Goal: Task Accomplishment & Management: Use online tool/utility

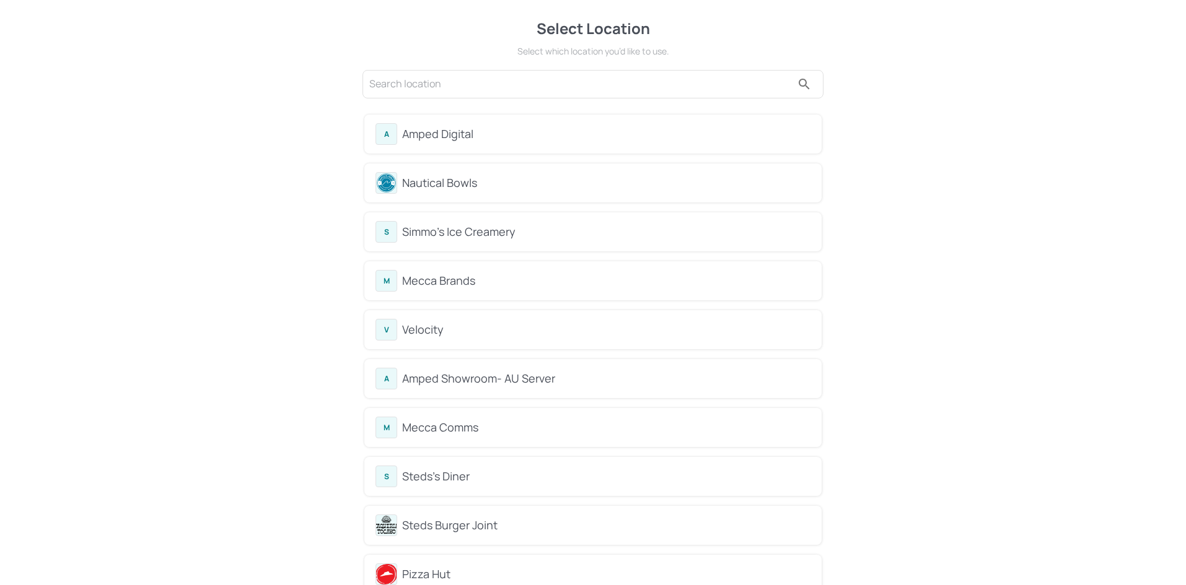
click at [471, 281] on div "Mecca Brands" at bounding box center [606, 281] width 408 height 17
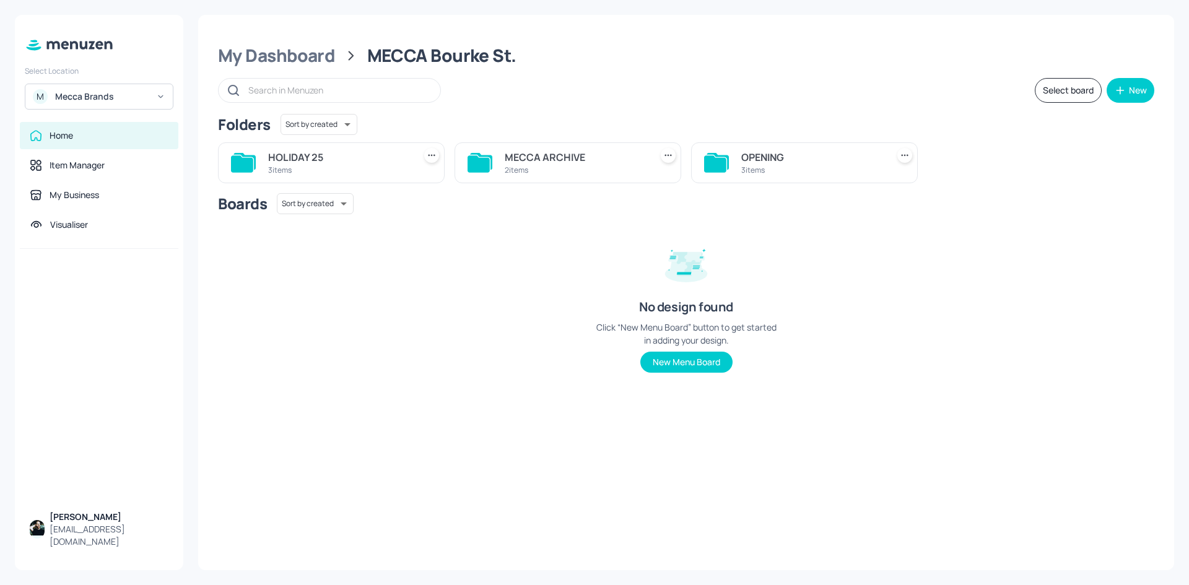
click at [362, 157] on div "HOLIDAY 25" at bounding box center [338, 157] width 141 height 15
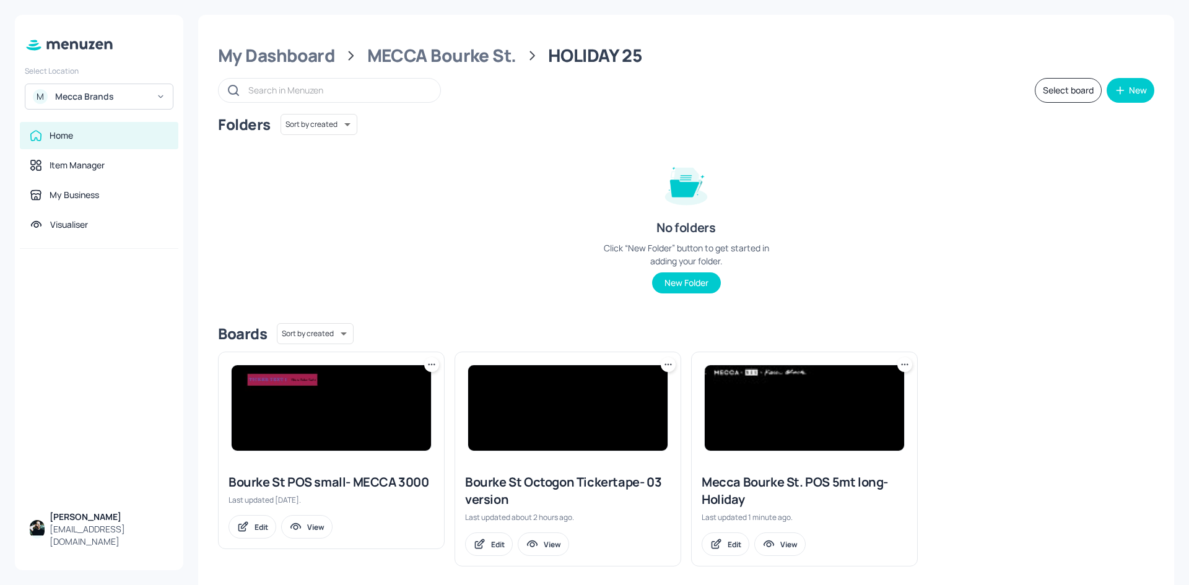
click at [0, 286] on div "Select Location M Mecca Brands Home Item Manager My Business Visualiser [PERSON…" at bounding box center [594, 292] width 1189 height 585
click at [334, 416] on img at bounding box center [331, 407] width 199 height 85
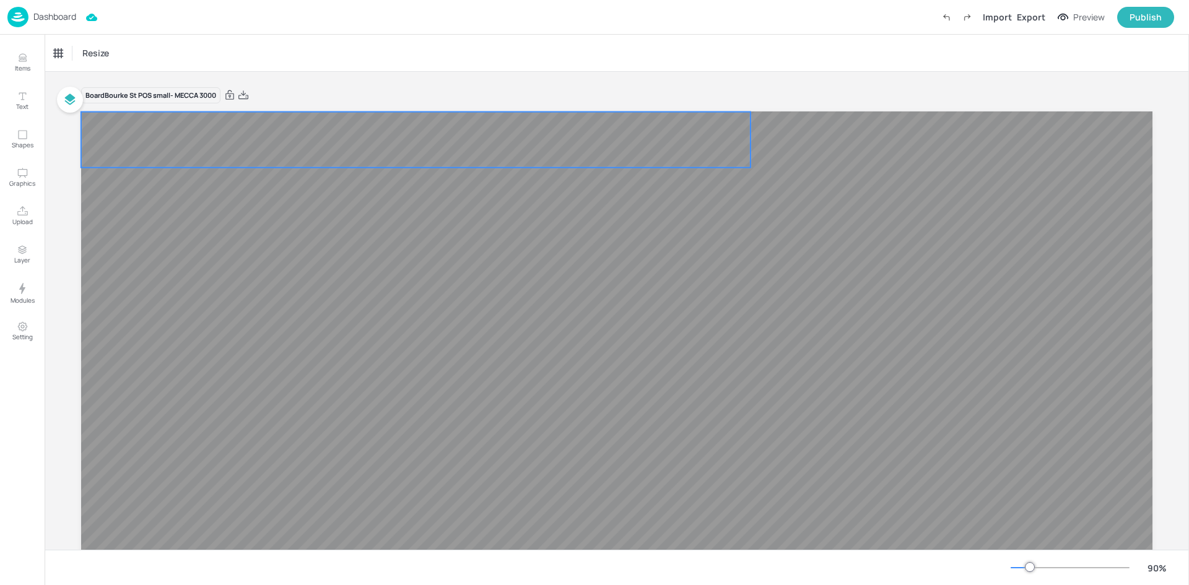
click at [336, 153] on video at bounding box center [416, 140] width 670 height 56
click at [23, 183] on p "Graphics" at bounding box center [22, 183] width 26 height 9
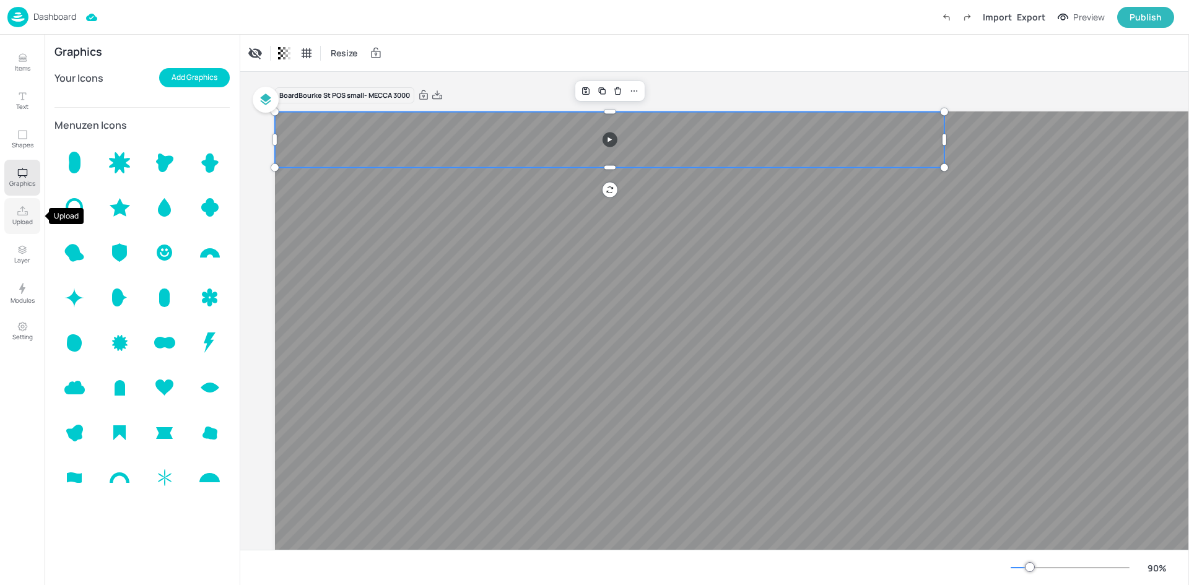
click at [21, 212] on icon "Upload" at bounding box center [23, 212] width 12 height 12
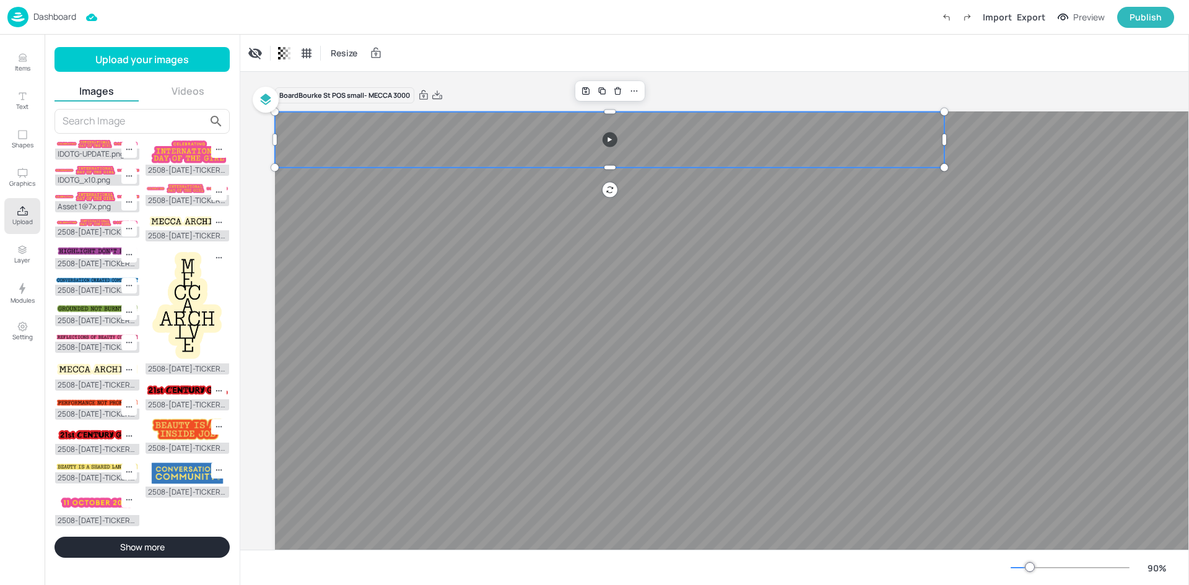
click at [184, 92] on button "Videos" at bounding box center [188, 91] width 84 height 14
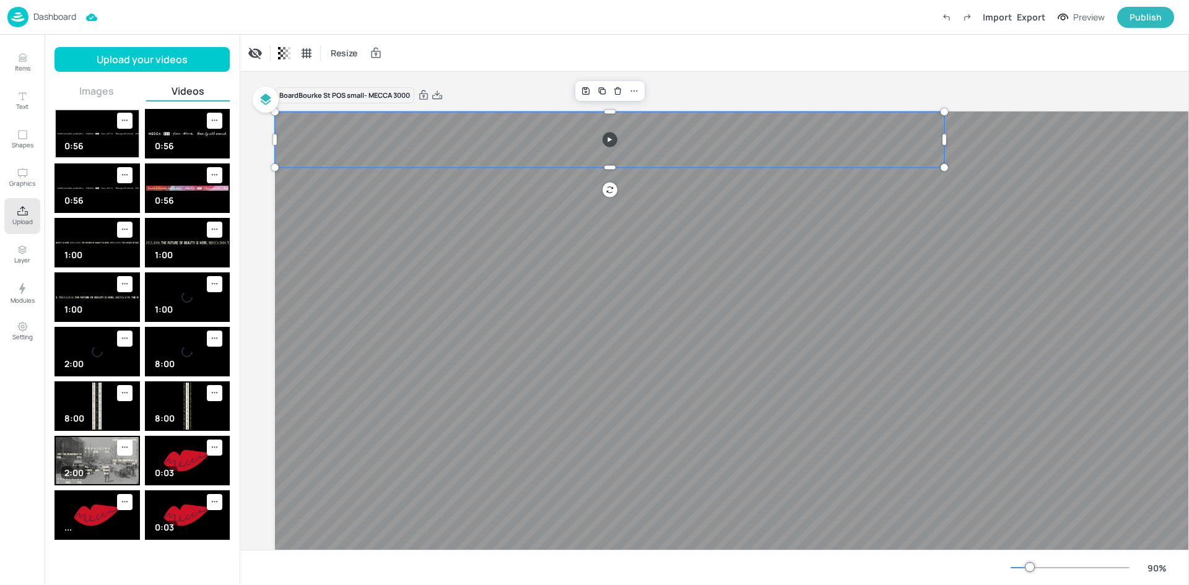
click at [123, 120] on icon at bounding box center [125, 120] width 11 height 11
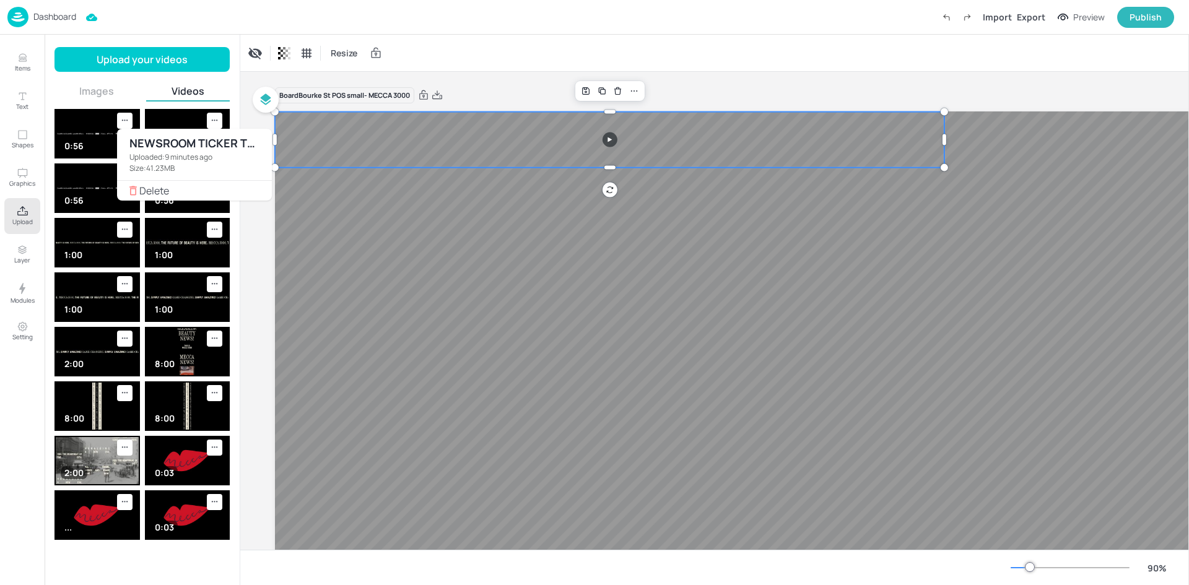
click at [347, 54] on div at bounding box center [594, 292] width 1189 height 585
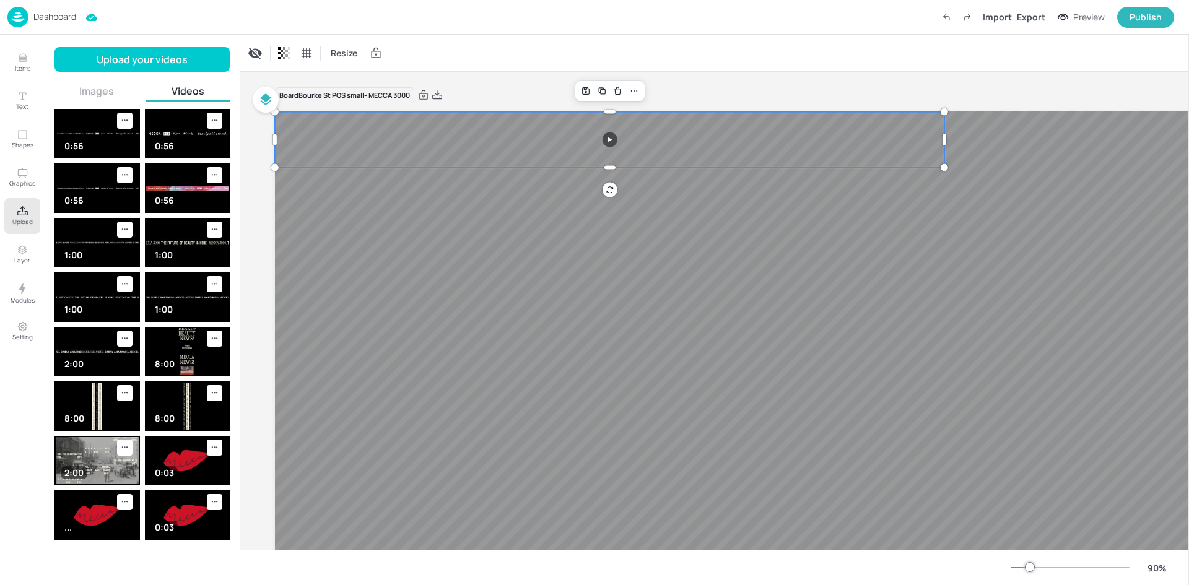
click at [347, 54] on span "Resize" at bounding box center [344, 52] width 32 height 13
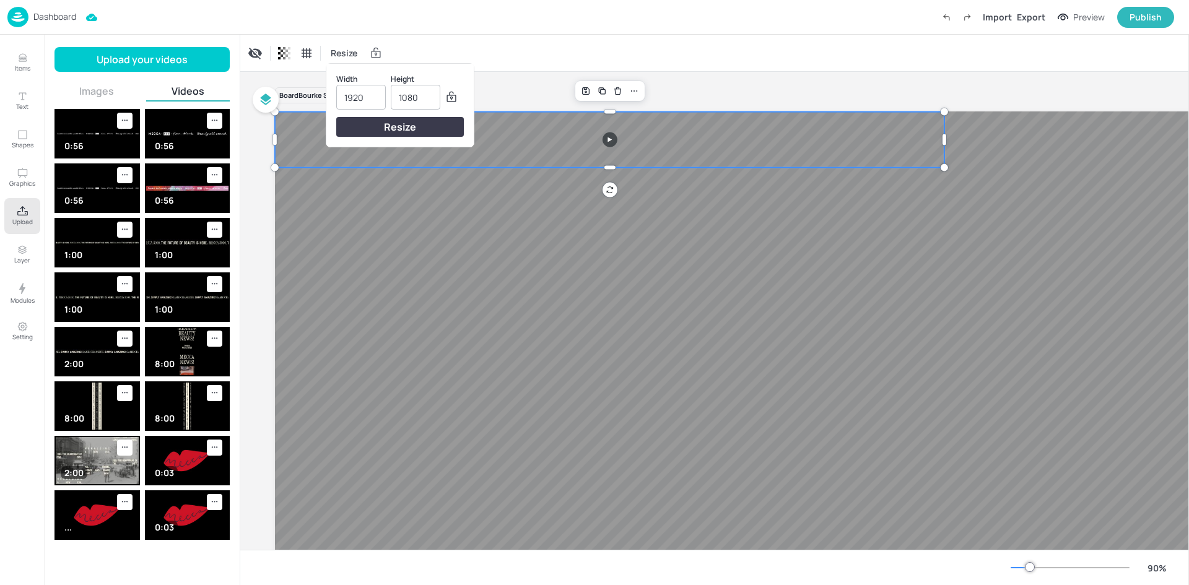
click at [539, 64] on div at bounding box center [594, 292] width 1189 height 585
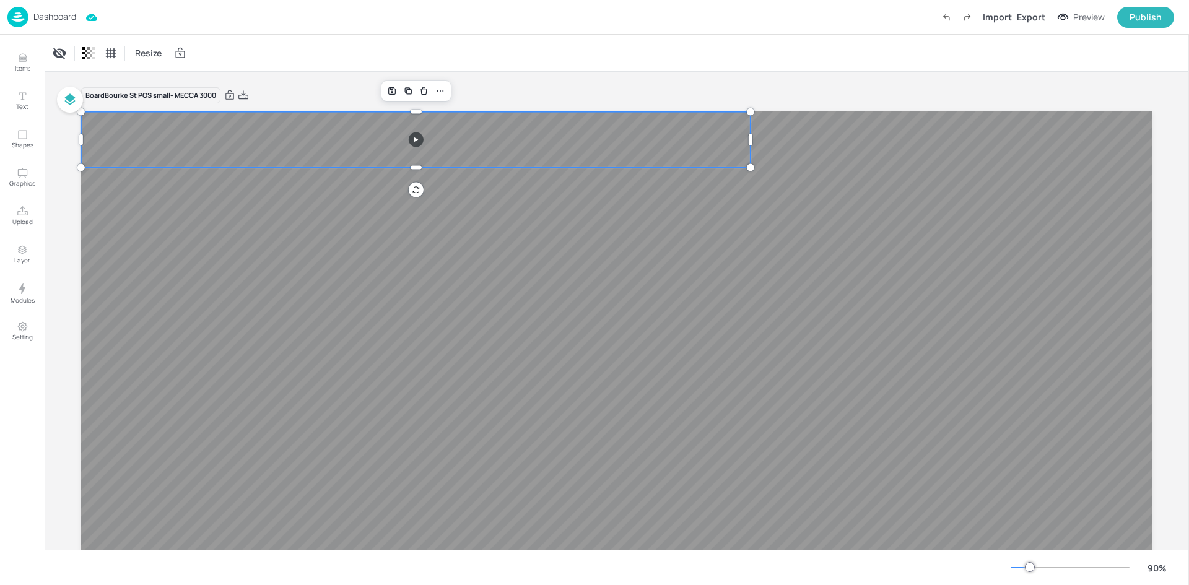
click at [21, 23] on img at bounding box center [17, 17] width 21 height 20
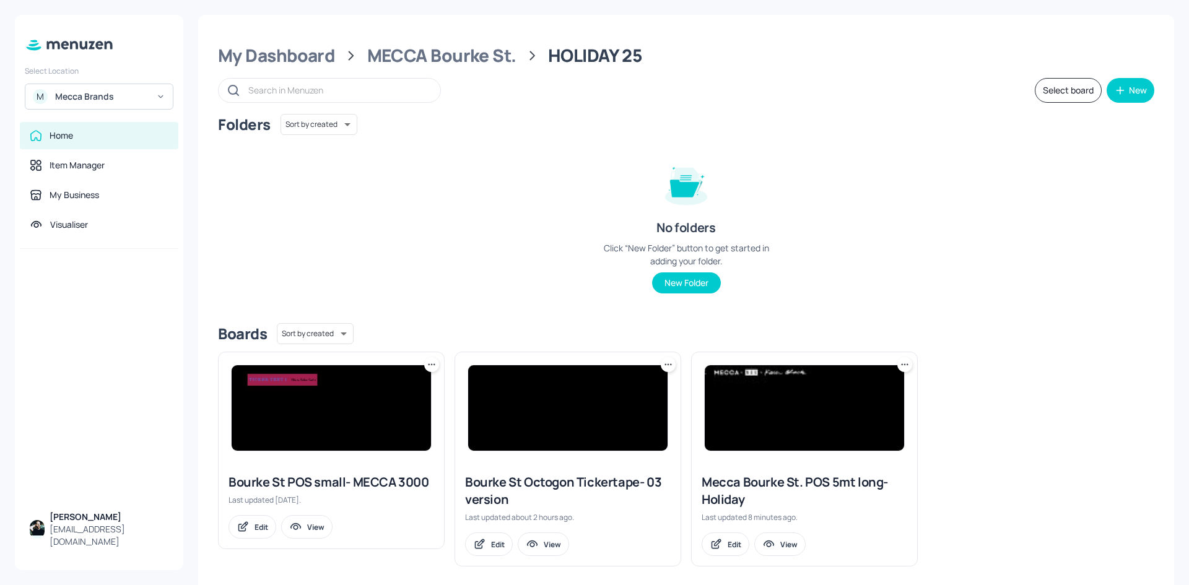
click at [533, 422] on img at bounding box center [567, 407] width 199 height 85
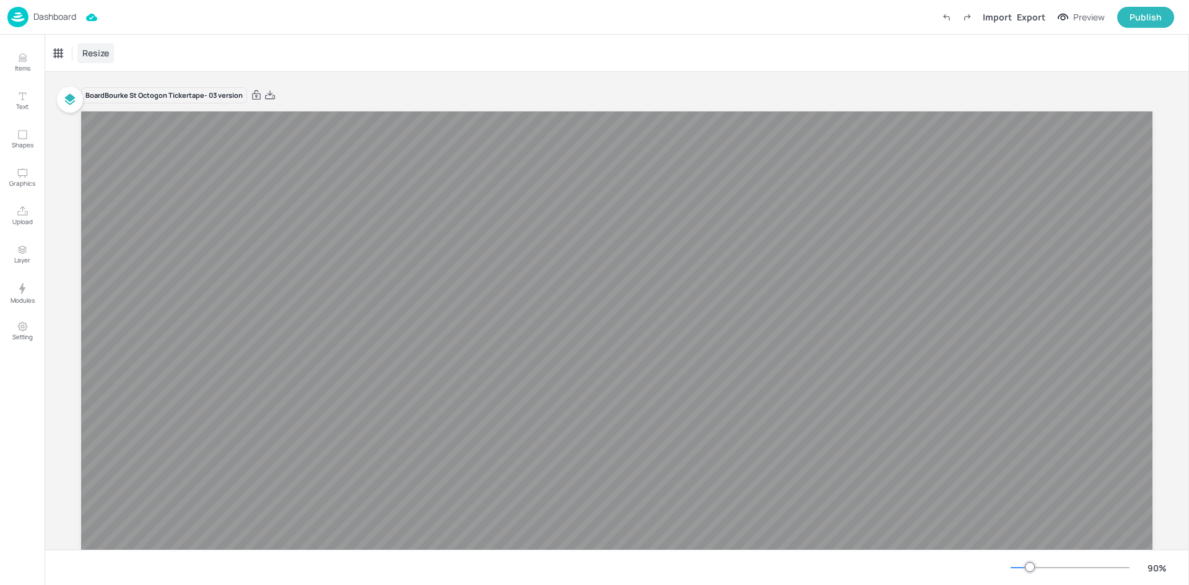
click at [97, 53] on span "Resize" at bounding box center [96, 52] width 32 height 13
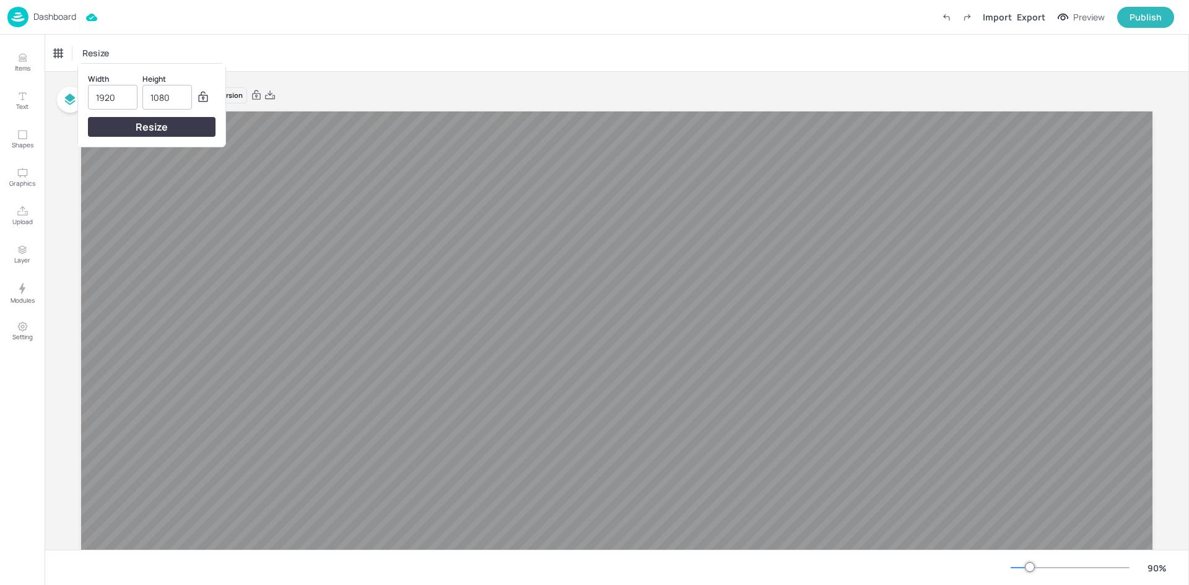
click at [330, 48] on div at bounding box center [594, 292] width 1189 height 585
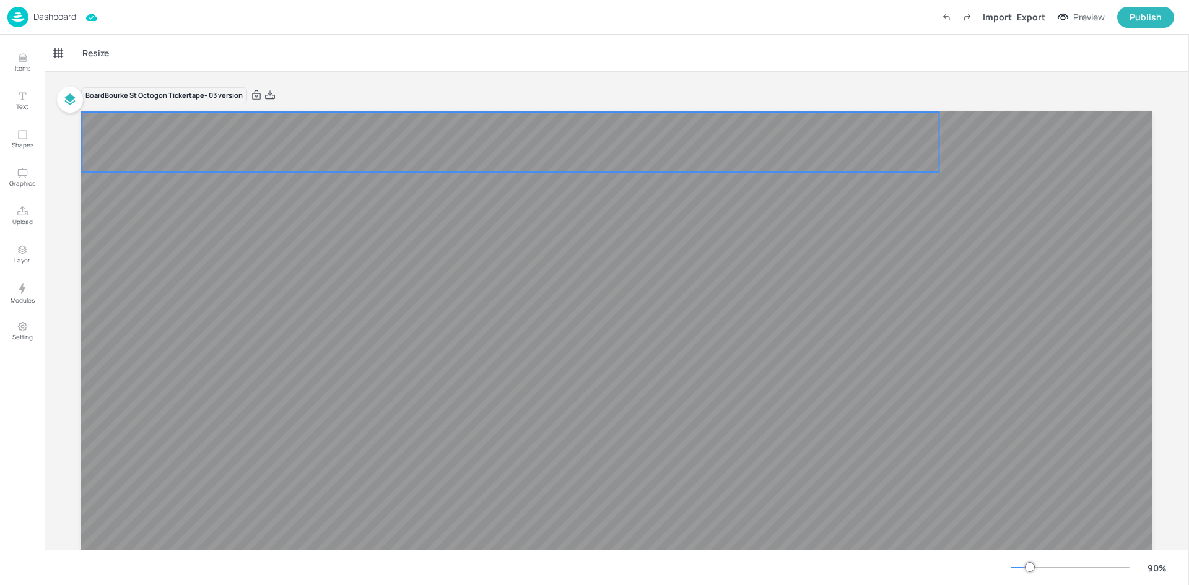
click at [323, 117] on div at bounding box center [617, 412] width 1072 height 603
click at [22, 13] on img at bounding box center [17, 17] width 21 height 20
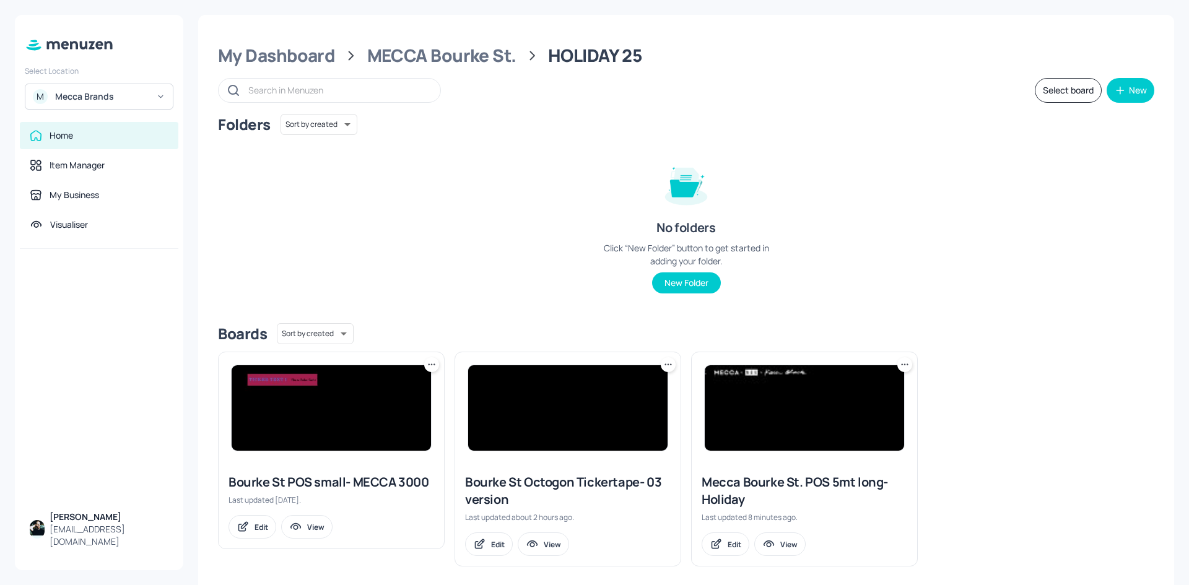
click at [793, 381] on img at bounding box center [804, 407] width 199 height 85
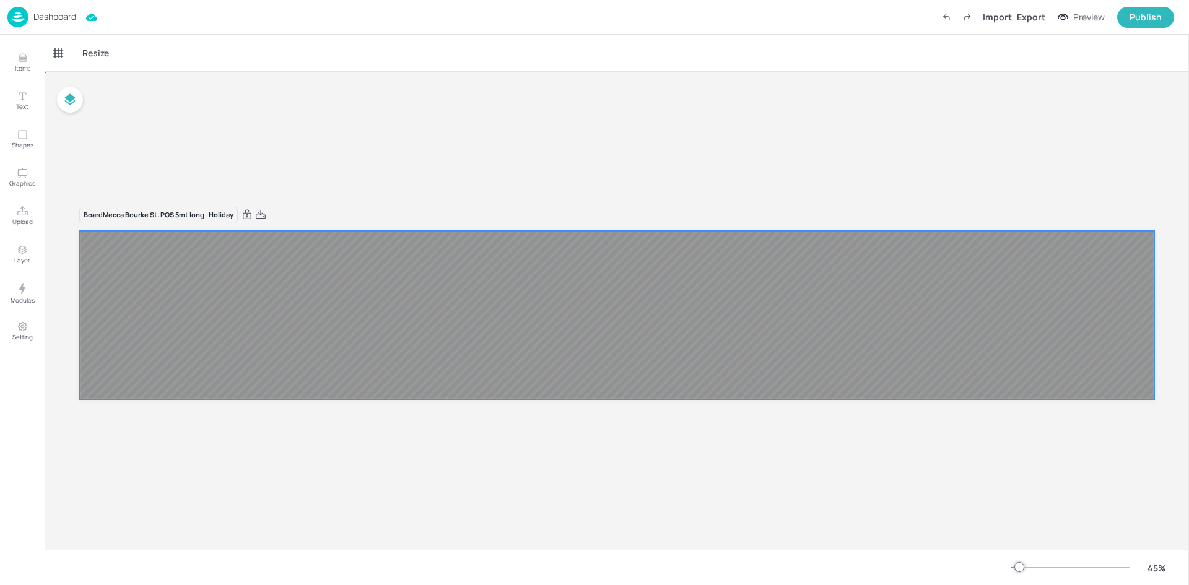
click at [295, 305] on div at bounding box center [616, 315] width 1075 height 168
click at [115, 47] on span "Resize" at bounding box center [121, 52] width 32 height 13
click at [403, 105] on div at bounding box center [594, 292] width 1189 height 585
click at [428, 136] on div "Board Mecca Bourke St. POS 5mt long- Holiday" at bounding box center [617, 311] width 1145 height 478
